Goal: Information Seeking & Learning: Understand process/instructions

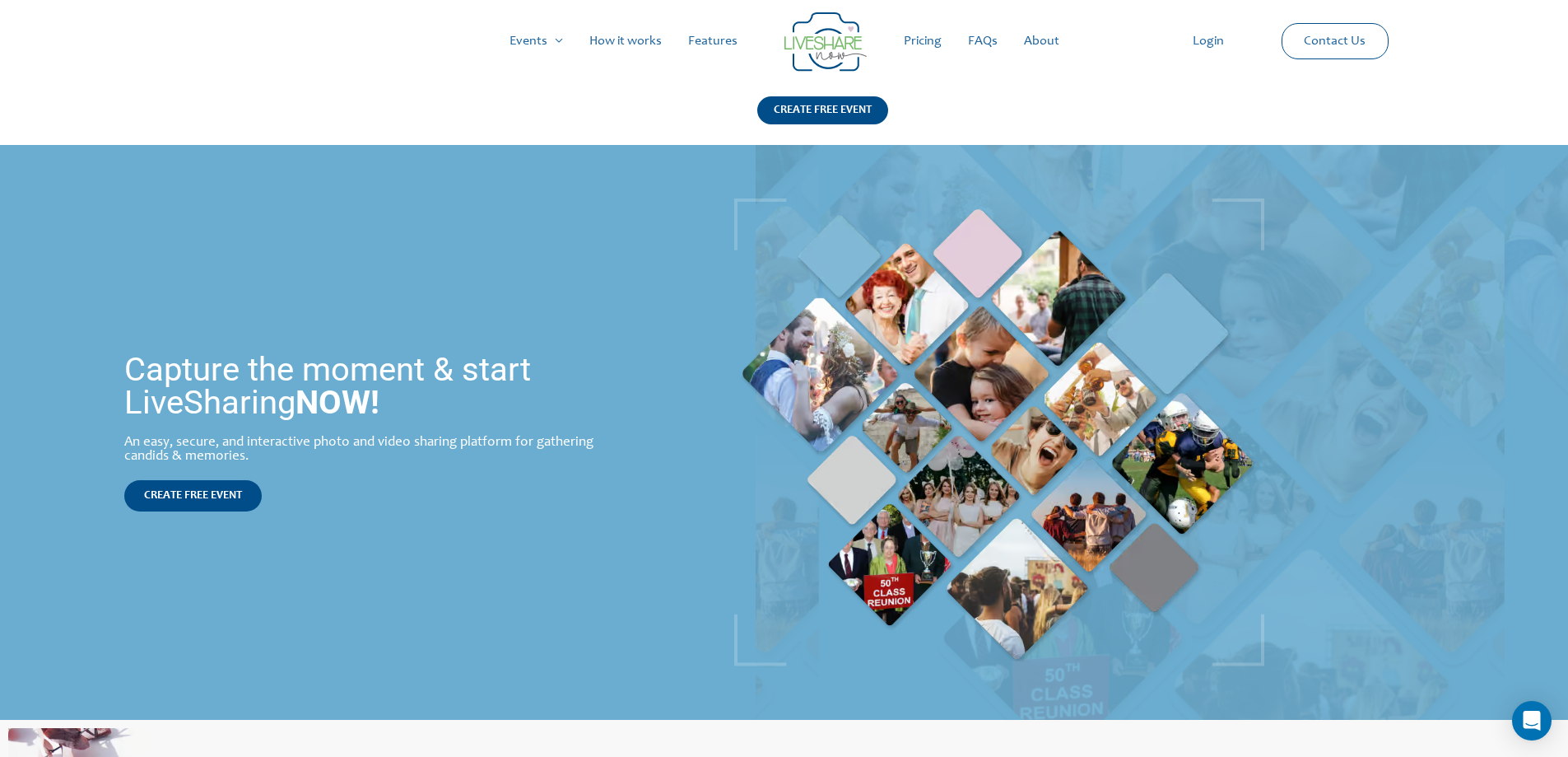
click at [925, 46] on link "Pricing" at bounding box center [923, 41] width 64 height 52
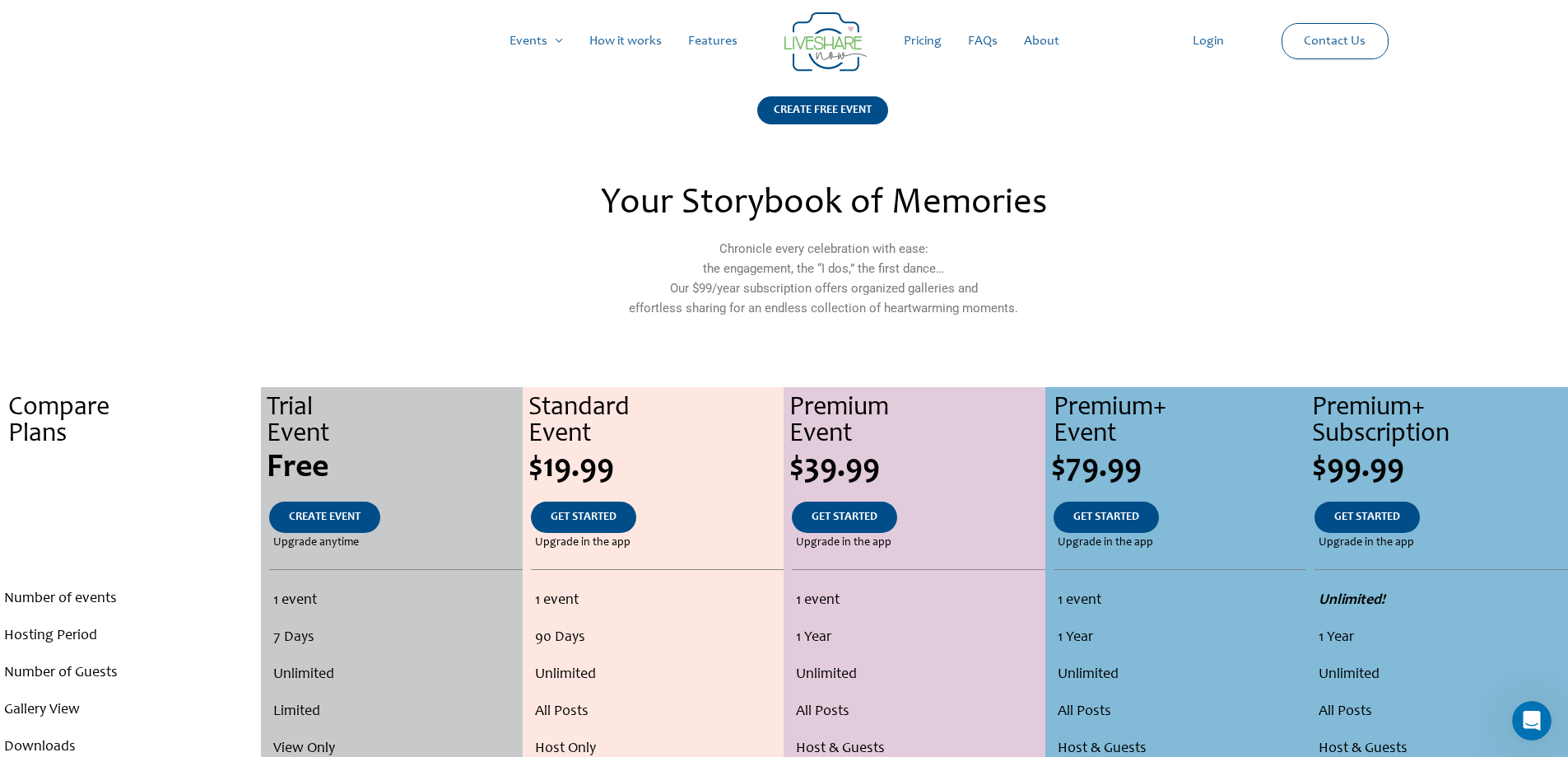
click at [645, 43] on link "How it works" at bounding box center [625, 41] width 99 height 52
